Goal: Use online tool/utility: Utilize a website feature to perform a specific function

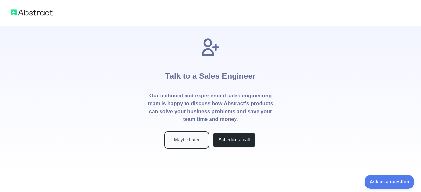
click at [190, 141] on button "Maybe Later" at bounding box center [187, 140] width 42 height 15
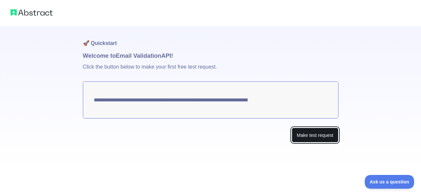
click at [306, 136] on button "Make test request" at bounding box center [315, 135] width 46 height 15
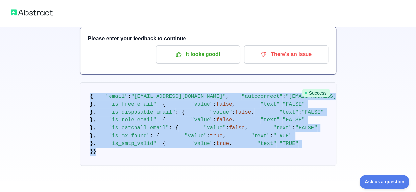
scroll to position [244, 0]
drag, startPoint x: 81, startPoint y: 60, endPoint x: 208, endPoint y: 207, distance: 194.9
click at [208, 153] on html "🚀 Quickstart Welcome to Email Validation API! Please enter your feedback to con…" at bounding box center [208, 57] width 416 height 192
copy code "{ "email" : "[EMAIL_ADDRESS][DOMAIN_NAME]" , "autocorrect" : "[EMAIL_ADDRESS][D…"
click at [241, 123] on pre "{ "email" : "[EMAIL_ADDRESS][DOMAIN_NAME]" , "autocorrect" : "[EMAIL_ADDRESS][D…" at bounding box center [208, 125] width 257 height 84
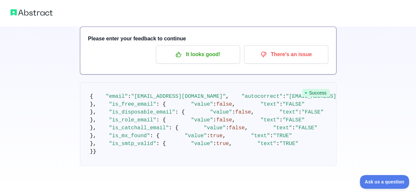
scroll to position [97, 0]
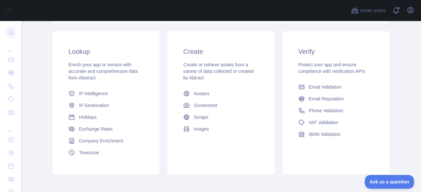
scroll to position [101, 0]
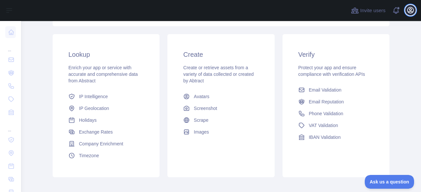
click at [412, 8] on icon "button" at bounding box center [411, 10] width 6 height 6
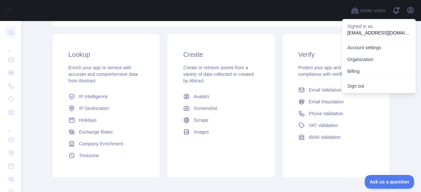
click at [304, 6] on div at bounding box center [183, 10] width 315 height 21
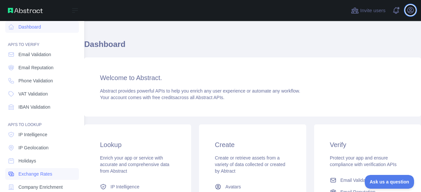
scroll to position [5, 0]
click at [39, 51] on link "Email Validation" at bounding box center [42, 55] width 74 height 12
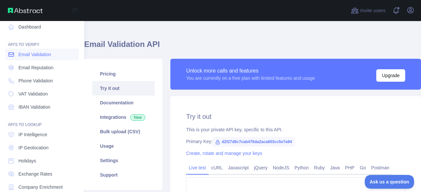
type textarea "**********"
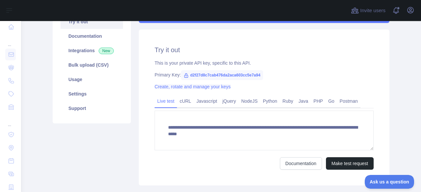
scroll to position [76, 0]
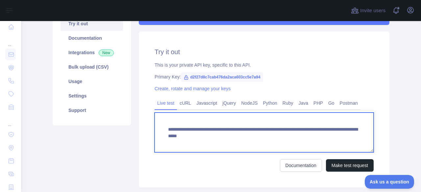
drag, startPoint x: 183, startPoint y: 136, endPoint x: 342, endPoint y: 136, distance: 158.5
click at [342, 136] on textarea "**********" at bounding box center [264, 133] width 219 height 40
